Goal: Information Seeking & Learning: Learn about a topic

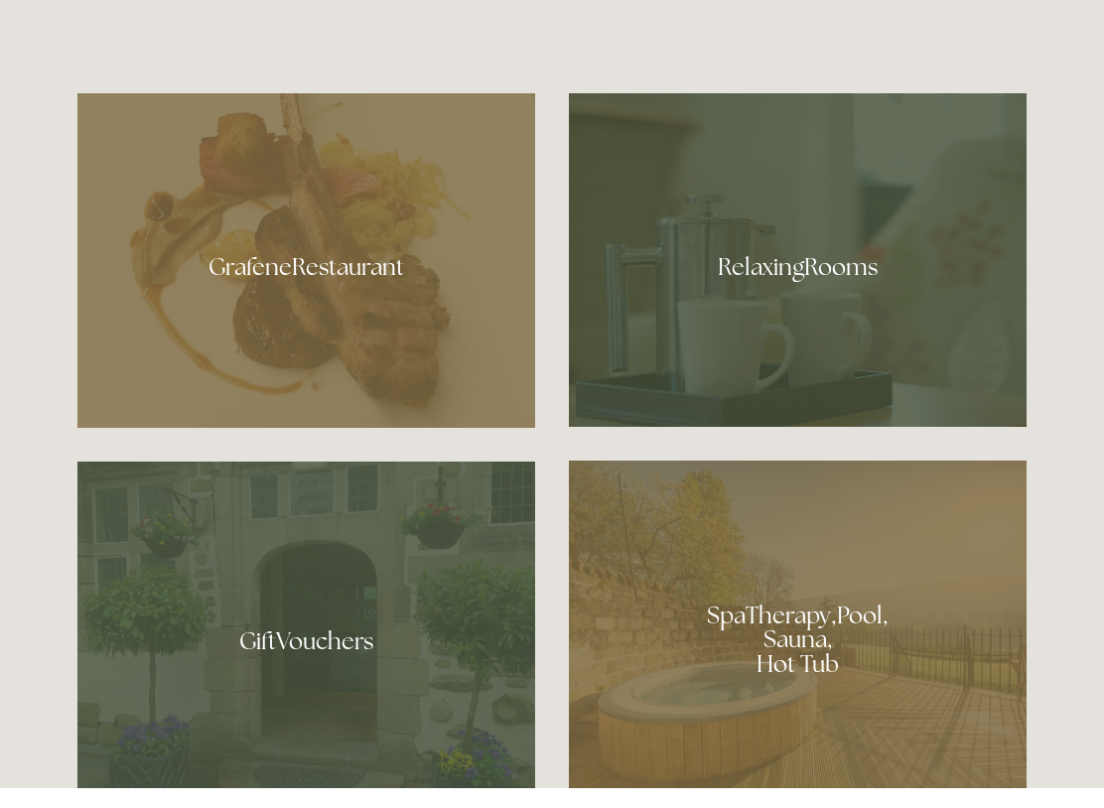
scroll to position [1176, 0]
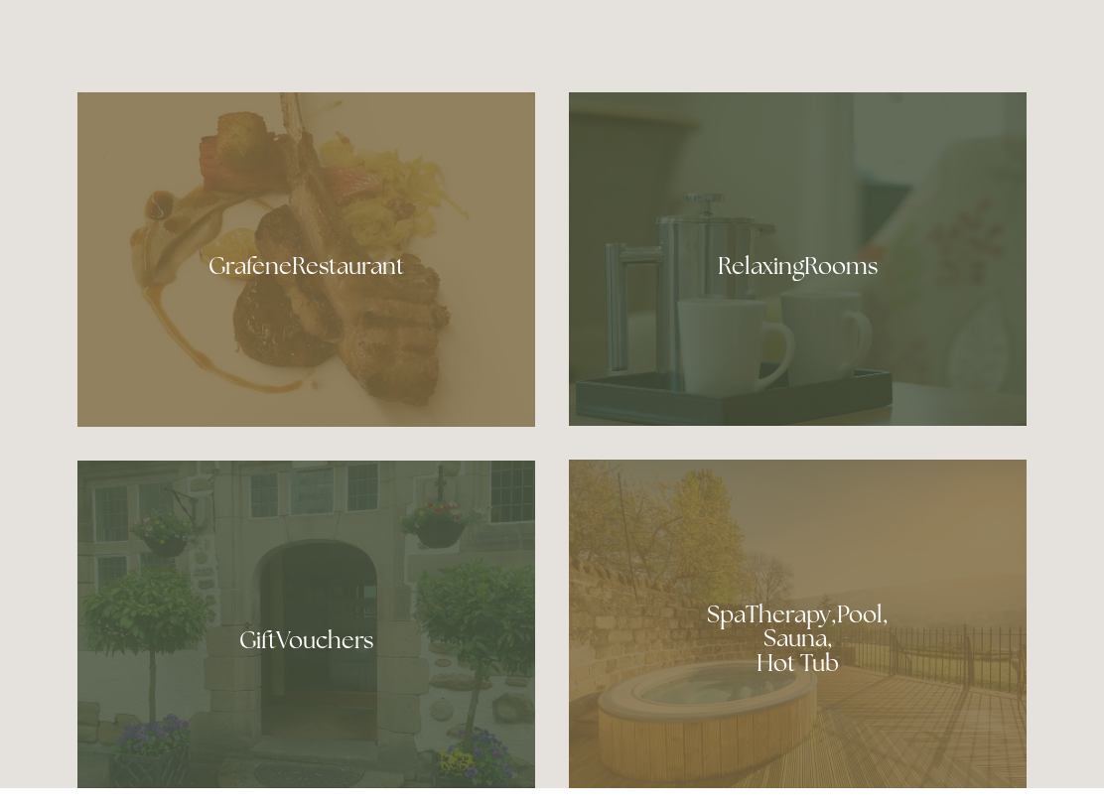
click at [332, 303] on div at bounding box center [306, 279] width 458 height 335
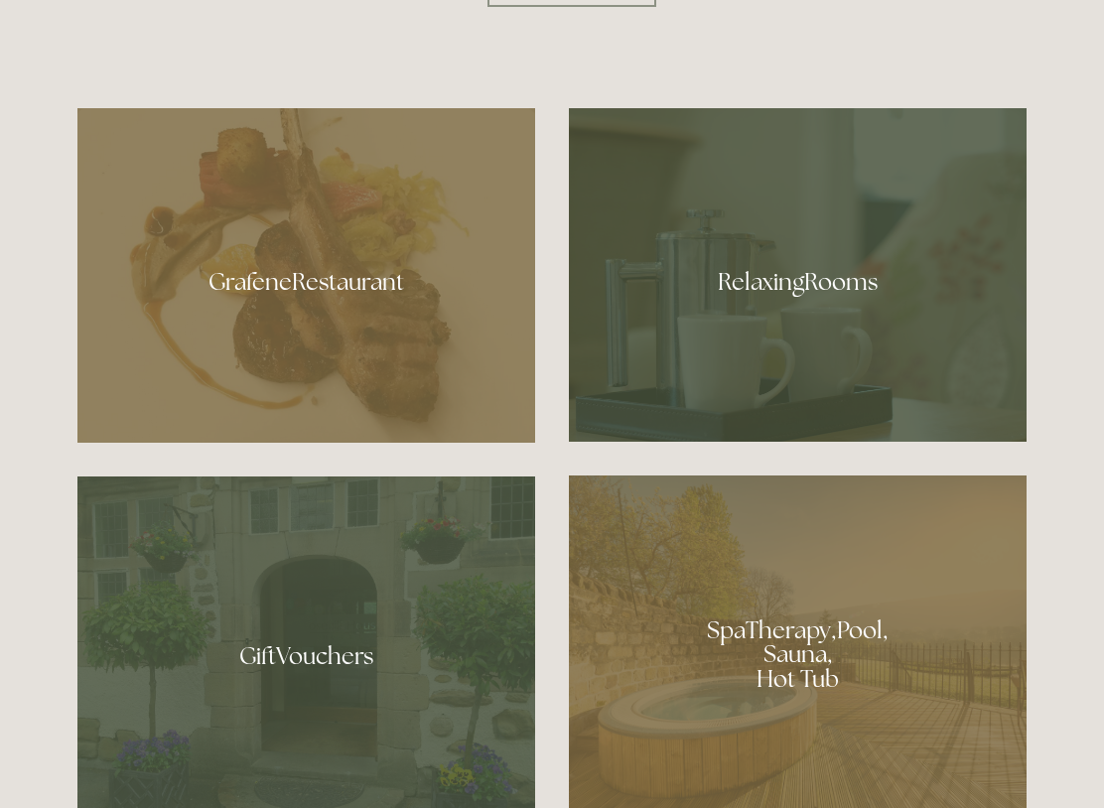
scroll to position [1177, 0]
click at [925, 344] on div at bounding box center [798, 278] width 458 height 334
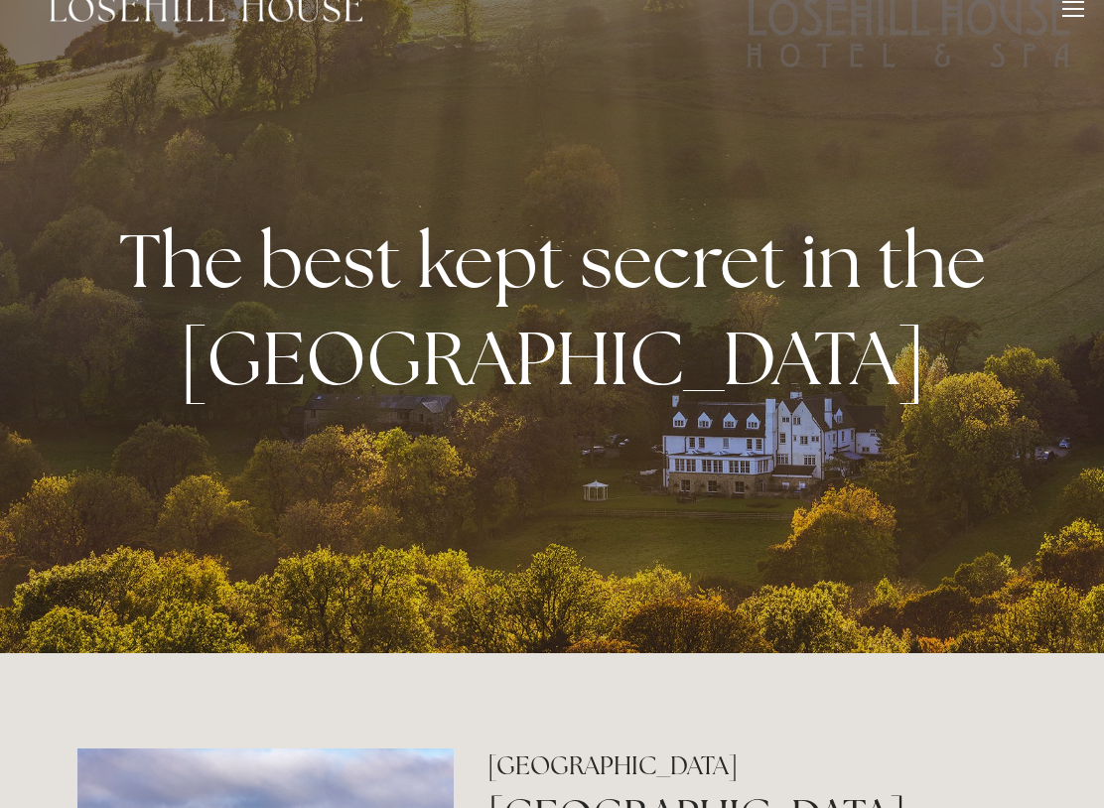
scroll to position [0, 0]
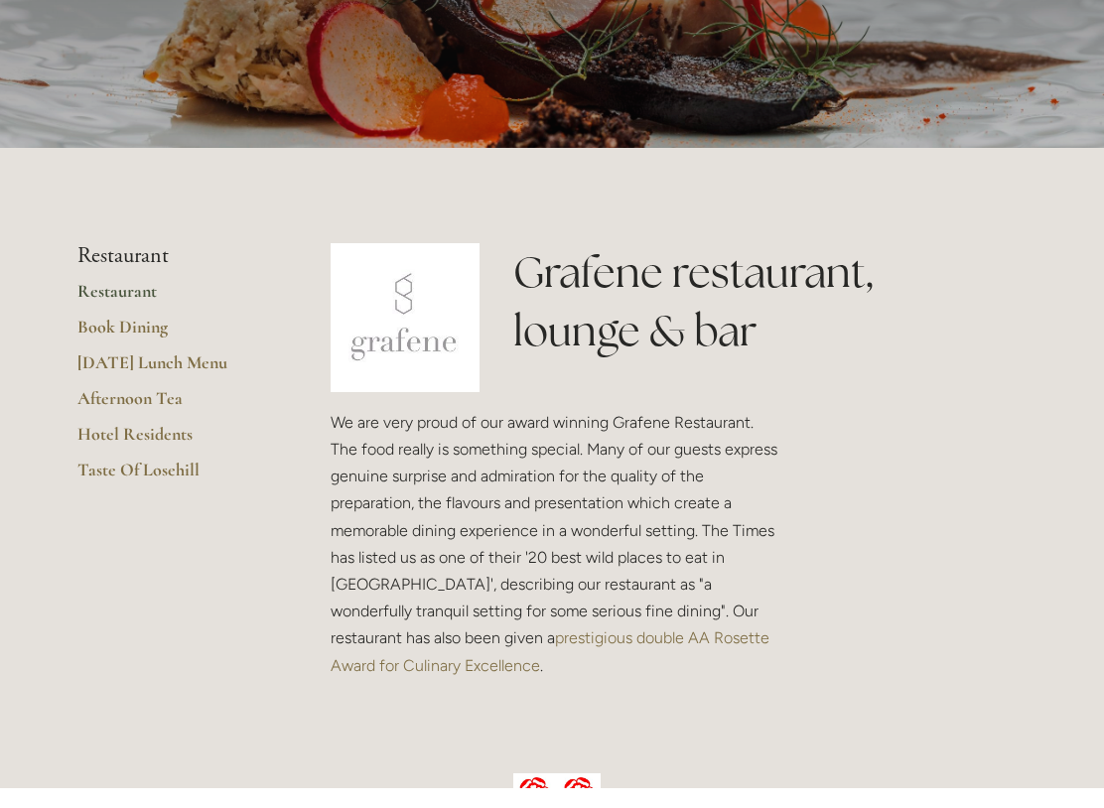
scroll to position [250, 0]
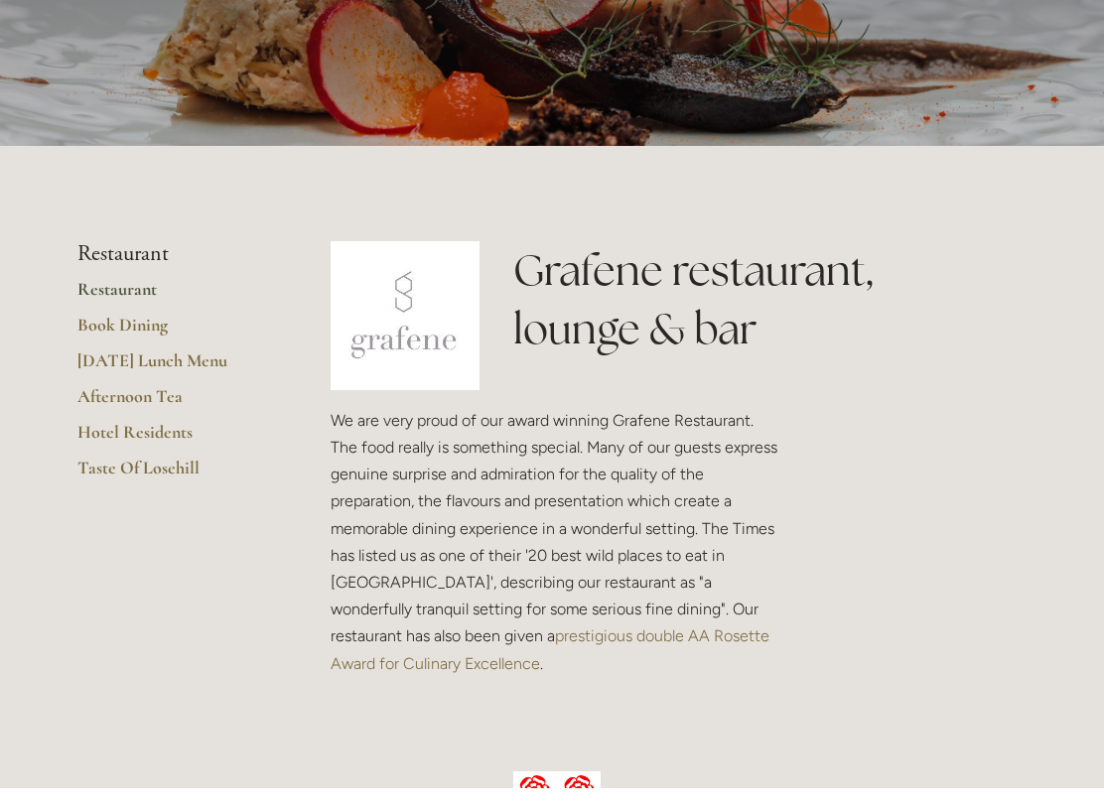
click at [213, 370] on link "[DATE] Lunch Menu" at bounding box center [172, 388] width 190 height 36
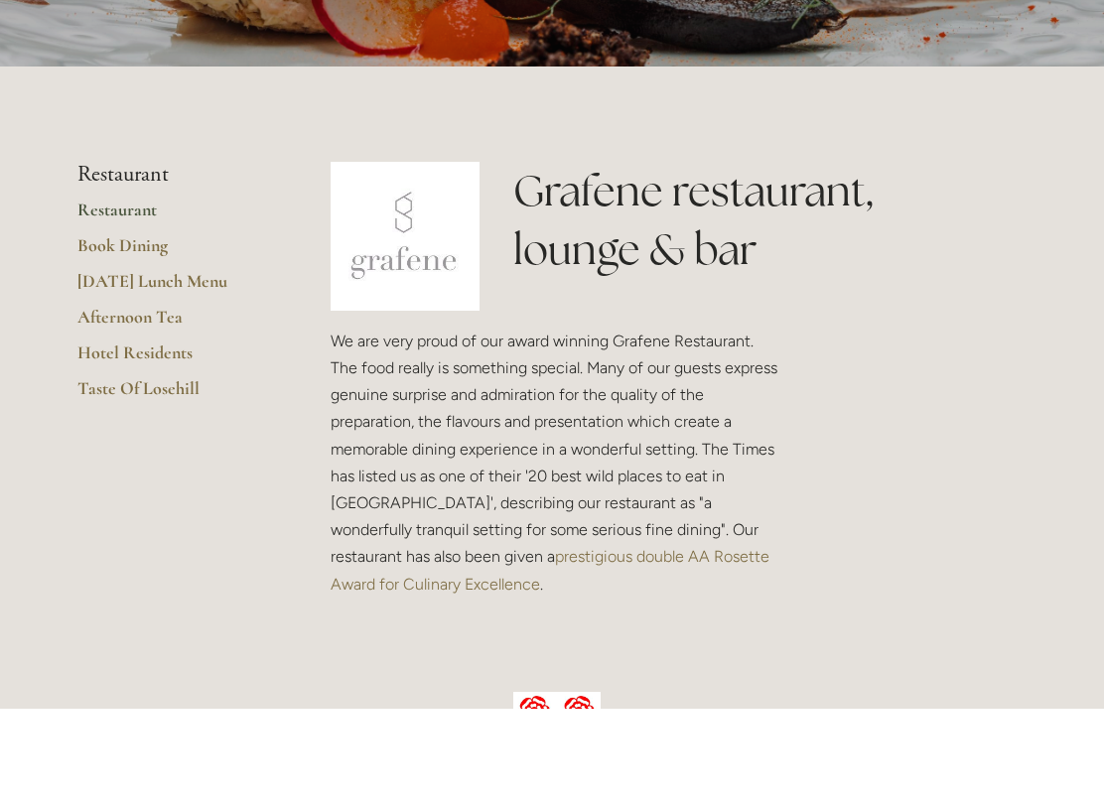
click at [142, 298] on link "Restaurant" at bounding box center [172, 316] width 190 height 36
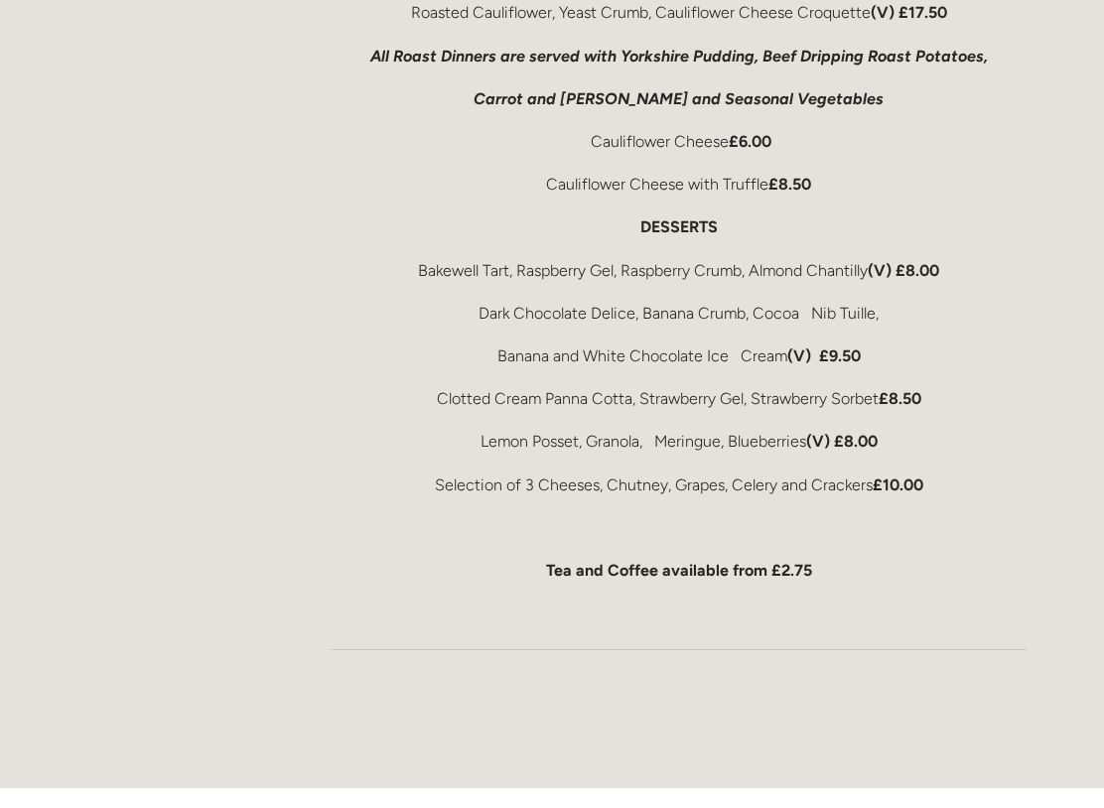
scroll to position [1011, 0]
click at [982, 675] on div at bounding box center [679, 670] width 730 height 98
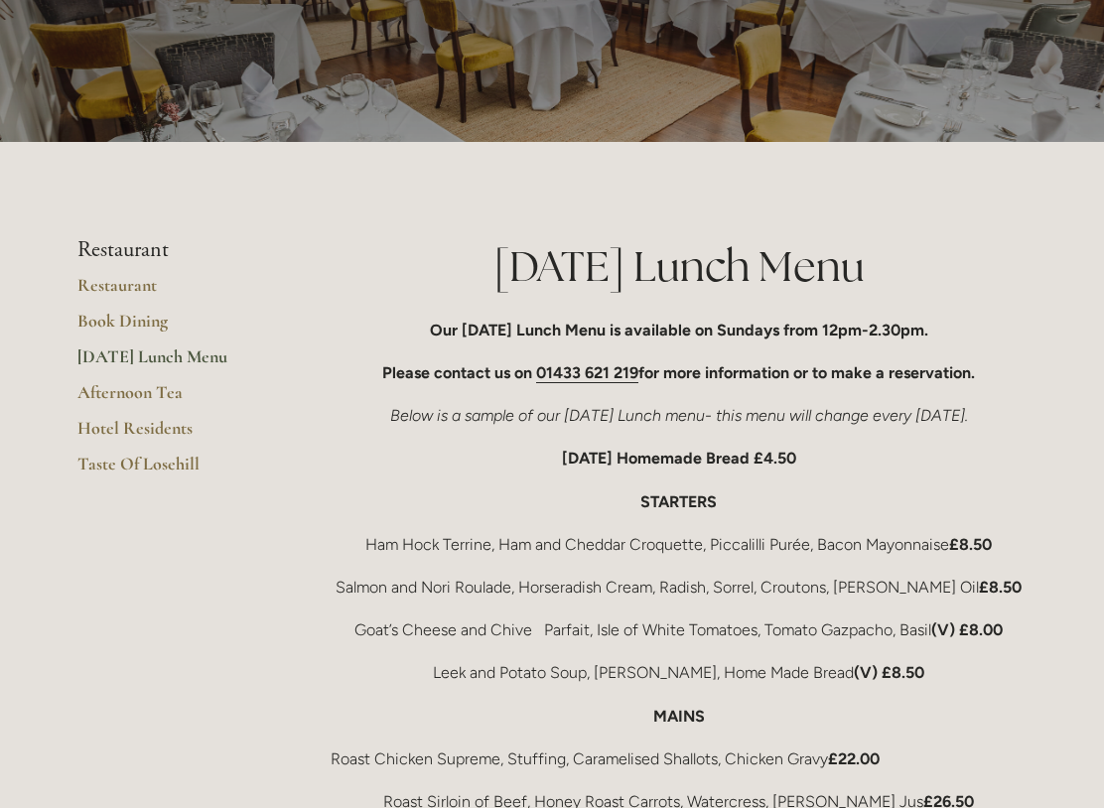
scroll to position [113, 0]
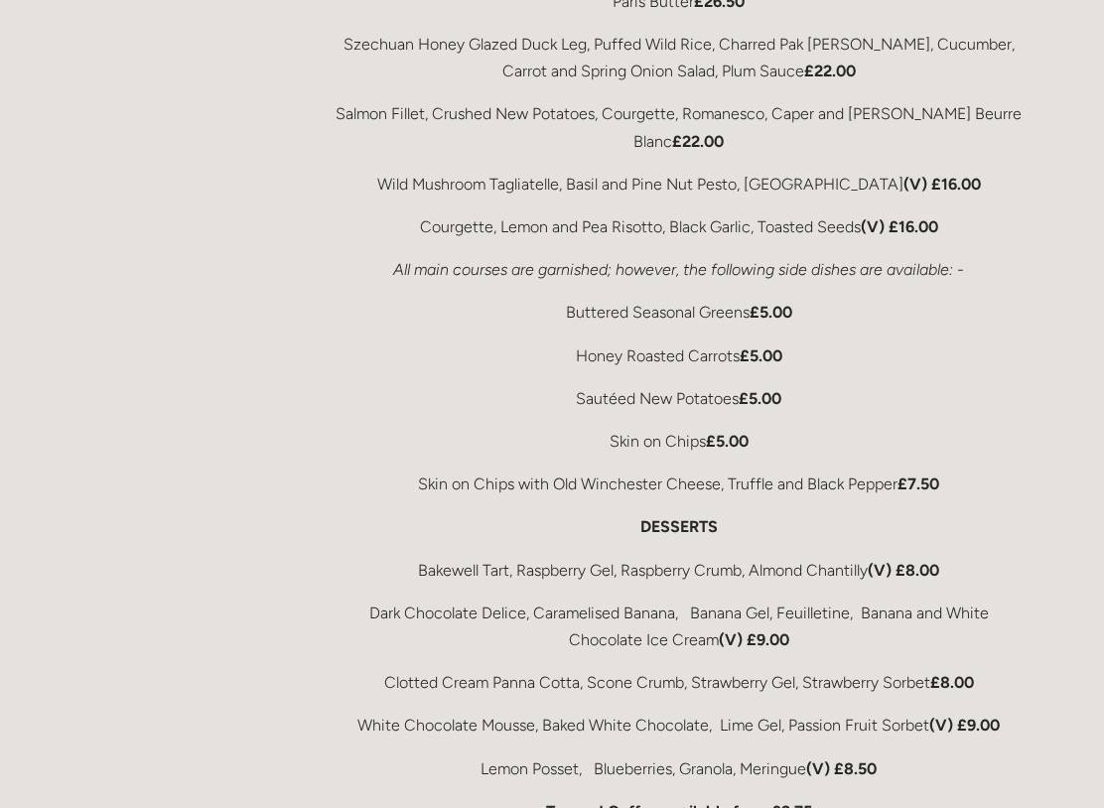
scroll to position [3791, 0]
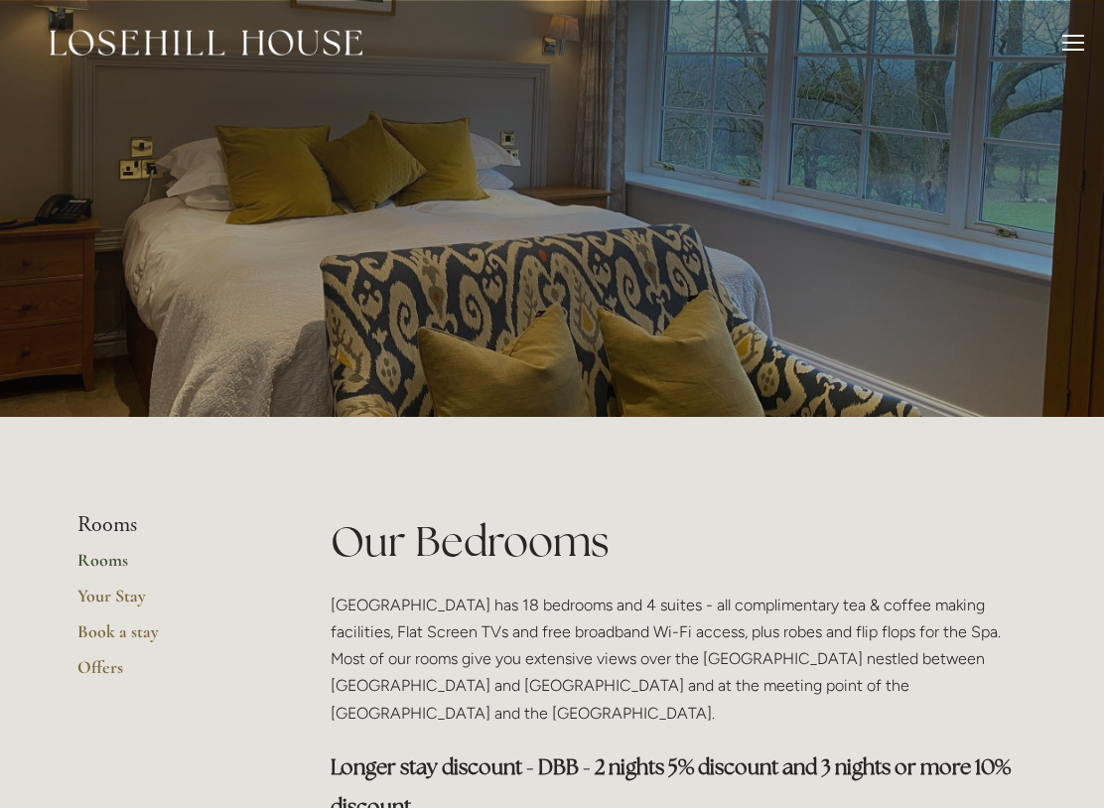
click at [98, 663] on link "Offers" at bounding box center [172, 674] width 190 height 36
